Goal: Find specific page/section: Find specific page/section

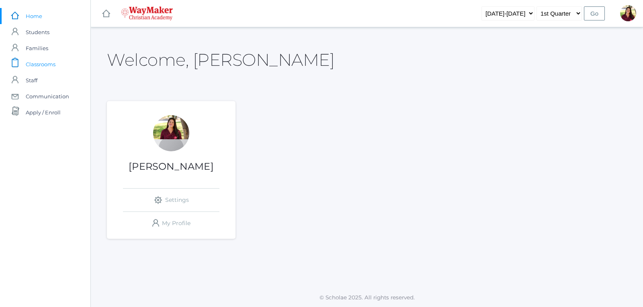
click at [52, 60] on span "Classrooms" at bounding box center [41, 64] width 30 height 16
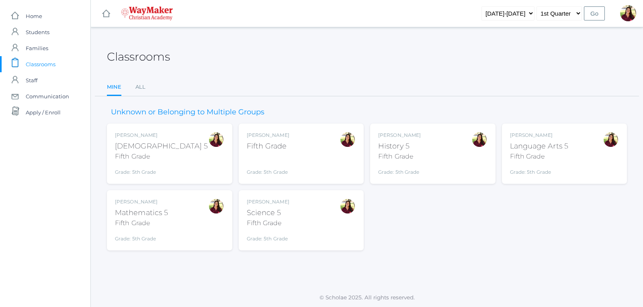
click at [269, 149] on div "Fifth Grade" at bounding box center [268, 146] width 43 height 11
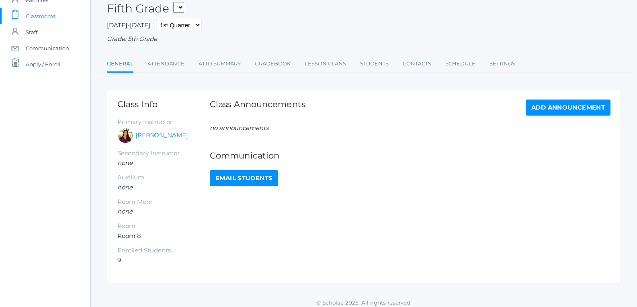
scroll to position [55, 0]
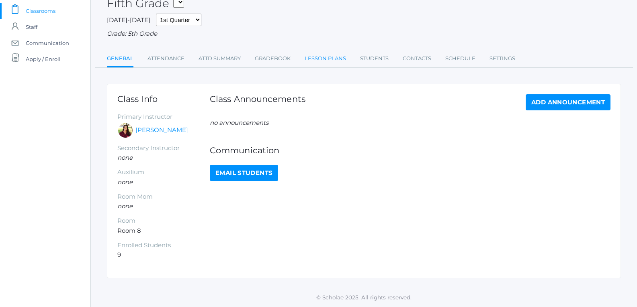
click at [311, 55] on link "Lesson Plans" at bounding box center [324, 59] width 41 height 16
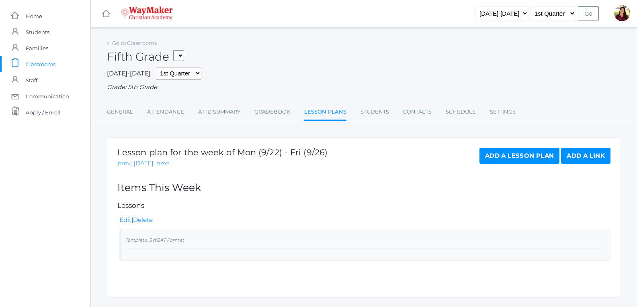
drag, startPoint x: 208, startPoint y: 243, endPoint x: 168, endPoint y: 240, distance: 41.0
click at [168, 240] on small "Template: SWBAT Format" at bounding box center [154, 240] width 59 height 6
click at [184, 57] on select "05ELEM - Fifth Grade 05ELEM - History 5 Fifth Grade 05ELEM - Science 5 Fifth Gr…" at bounding box center [178, 55] width 11 height 11
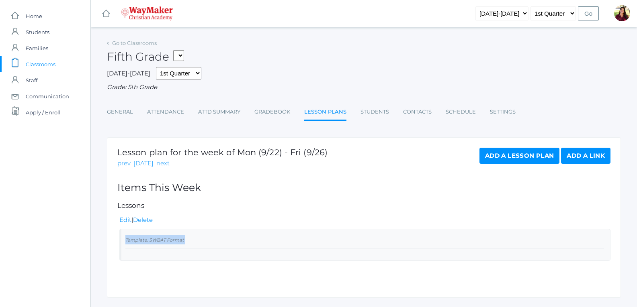
select select "2542"
click at [176, 50] on select "05ELEM - Fifth Grade 05ELEM - History 5 Fifth Grade 05ELEM - Science 5 Fifth Gr…" at bounding box center [178, 55] width 11 height 11
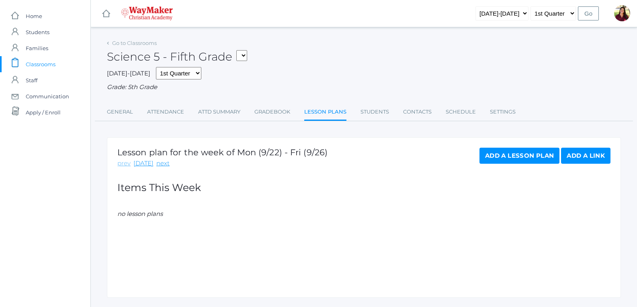
click at [129, 162] on link "prev" at bounding box center [123, 163] width 13 height 9
